Goal: Navigation & Orientation: Find specific page/section

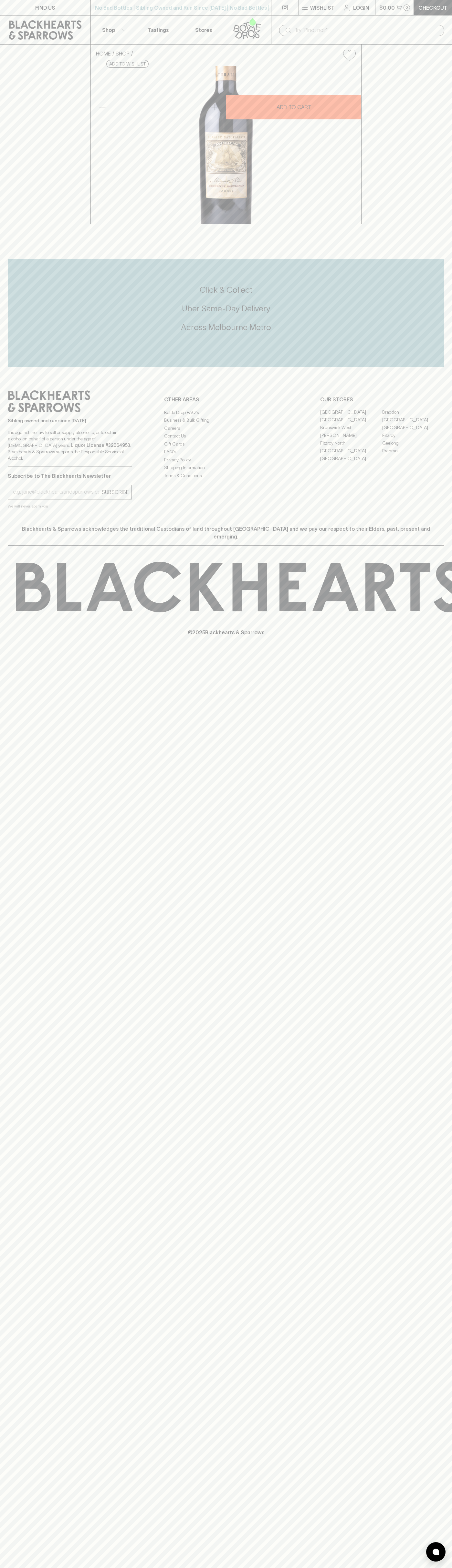
click at [153, 19] on link "Tastings" at bounding box center [158, 29] width 45 height 29
click at [215, 1567] on html "FIND US | No Bad Bottles | Sibling Owned and Run Since 2006 | No Bad Bottles | …" at bounding box center [226, 784] width 452 height 1568
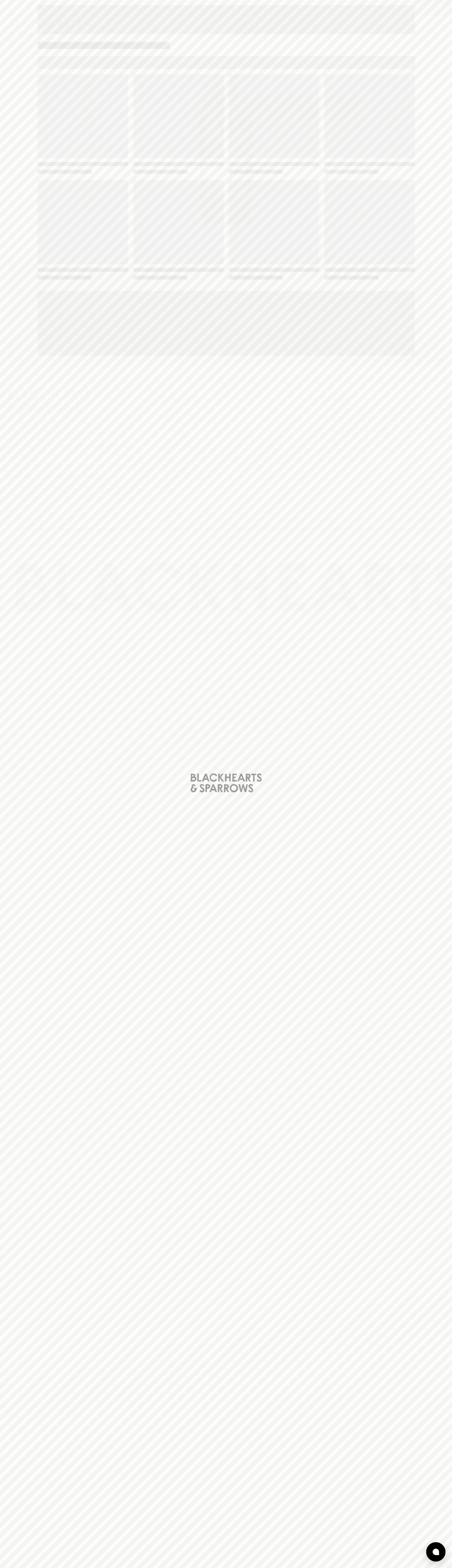
click at [32, 178] on div "Loading" at bounding box center [226, 180] width 387 height 361
